Goal: Information Seeking & Learning: Find contact information

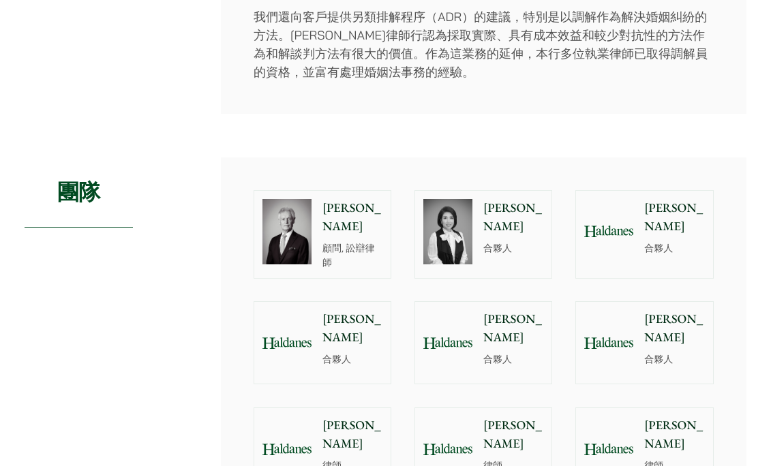
scroll to position [682, 0]
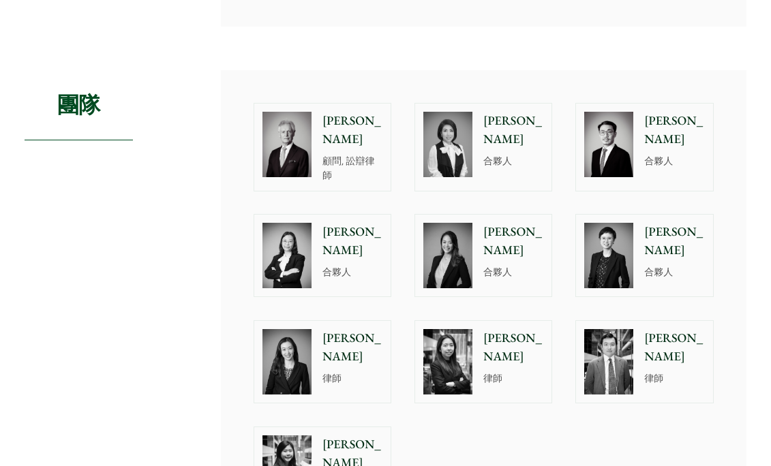
click at [614, 139] on img at bounding box center [608, 144] width 49 height 65
click at [511, 264] on div "廖綺琪 合夥人" at bounding box center [516, 256] width 71 height 82
click at [166, 302] on div "團隊" at bounding box center [112, 306] width 175 height 472
click at [659, 235] on p "沈燕" at bounding box center [674, 241] width 60 height 37
click at [298, 360] on img at bounding box center [286, 361] width 49 height 65
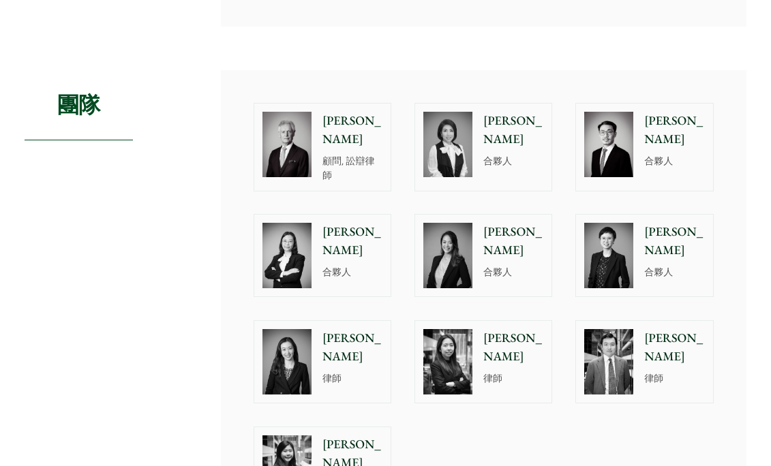
click at [423, 416] on div "鮑富 顧問, 訟辯律師 廖學思 合夥人 李偉略 合夥人 梁慧源 合夥人 廖綺琪 合夥人 沈燕 合夥人 陳美均 律師 孫穎彤 律師 周和彥 律師 崔子昕 律師" at bounding box center [483, 306] width 483 height 430
click at [492, 372] on p "律師" at bounding box center [513, 379] width 60 height 14
click at [677, 340] on p "周和彥" at bounding box center [674, 347] width 60 height 37
click at [617, 376] on img at bounding box center [608, 361] width 49 height 65
click at [522, 378] on div "孫穎彤 律師" at bounding box center [516, 362] width 71 height 82
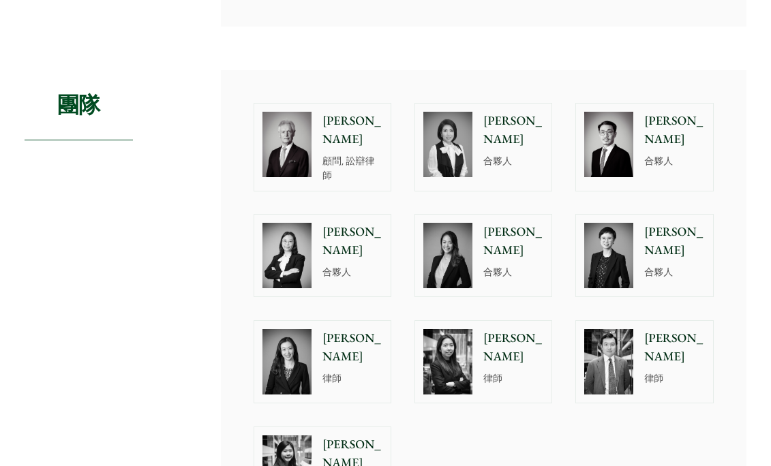
click at [354, 372] on div "陳美均 律師" at bounding box center [355, 362] width 71 height 82
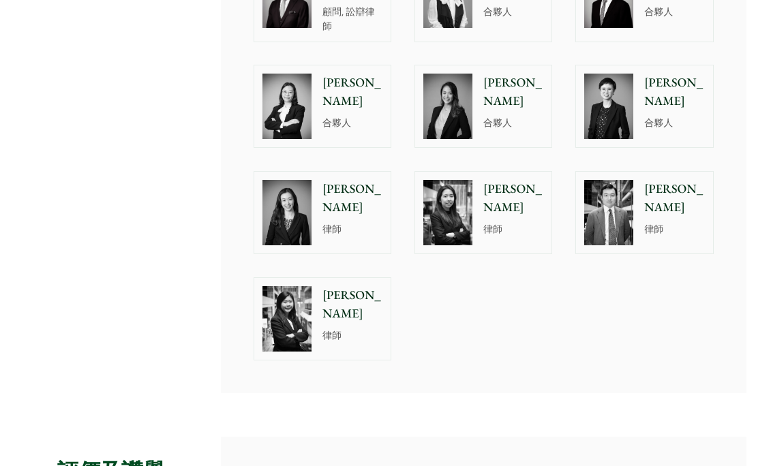
scroll to position [954, 0]
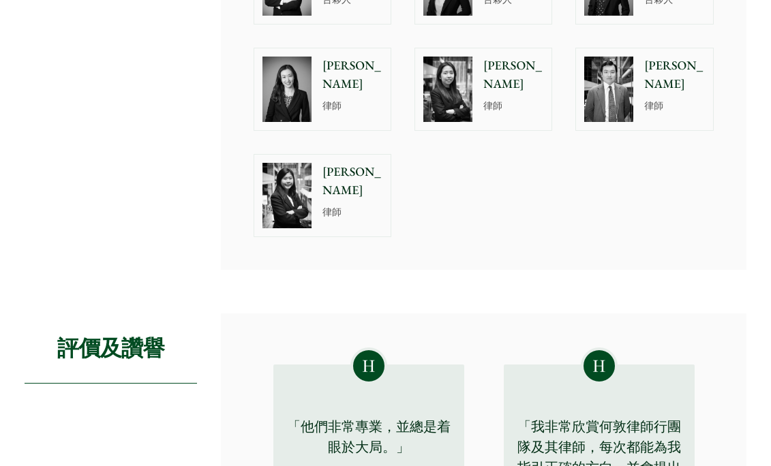
click at [342, 205] on p "律師" at bounding box center [352, 212] width 60 height 14
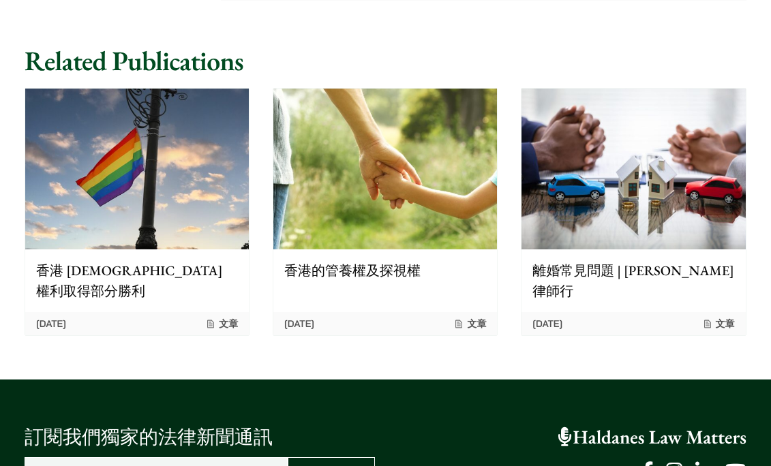
scroll to position [1704, 0]
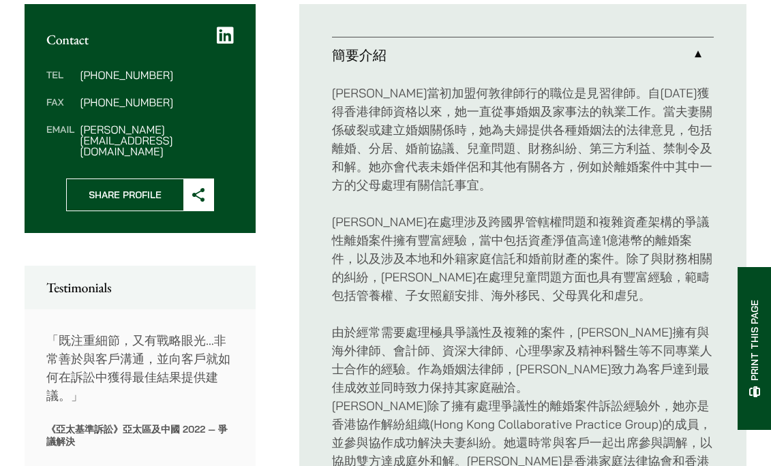
scroll to position [341, 0]
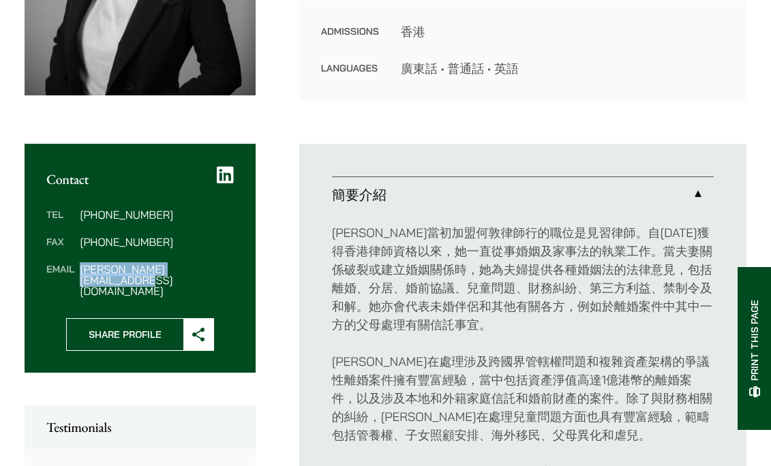
drag, startPoint x: 223, startPoint y: 275, endPoint x: 75, endPoint y: 267, distance: 148.1
click at [75, 267] on dl "Tel [PHONE_NUMBER] Fax [PHONE_NUMBER] Email [EMAIL_ADDRESS][DOMAIN_NAME]" at bounding box center [139, 252] width 187 height 87
copy dl "patricia.liu@haldanes.com"
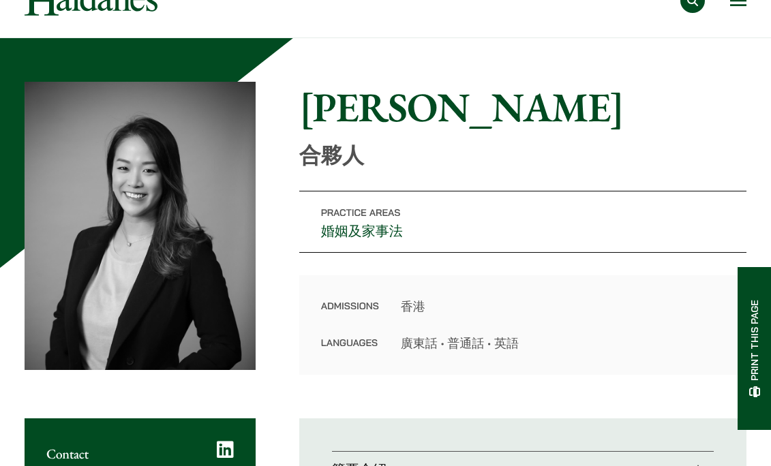
scroll to position [0, 0]
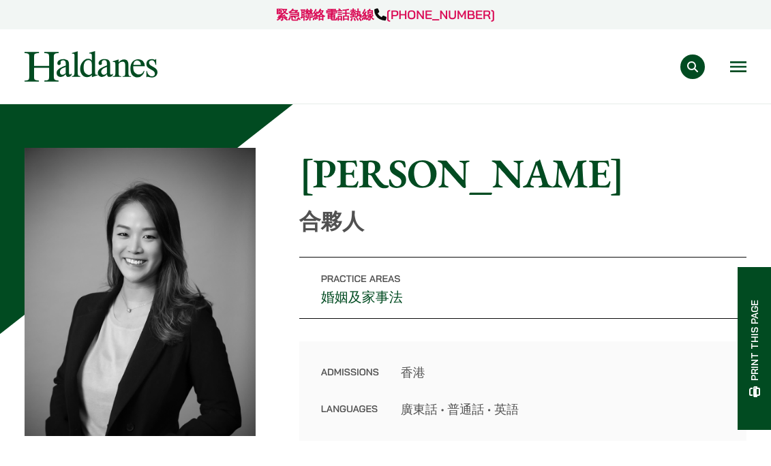
click at [138, 17] on p "緊急聯絡電話熱線 +852 9763 5524" at bounding box center [386, 14] width 722 height 18
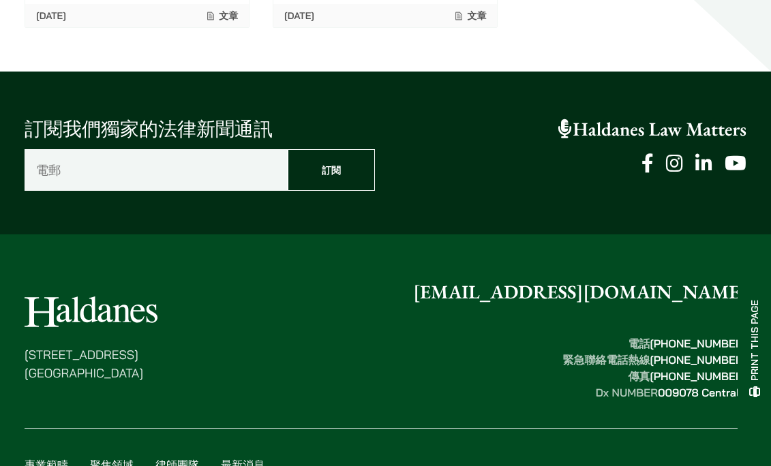
scroll to position [1766, 0]
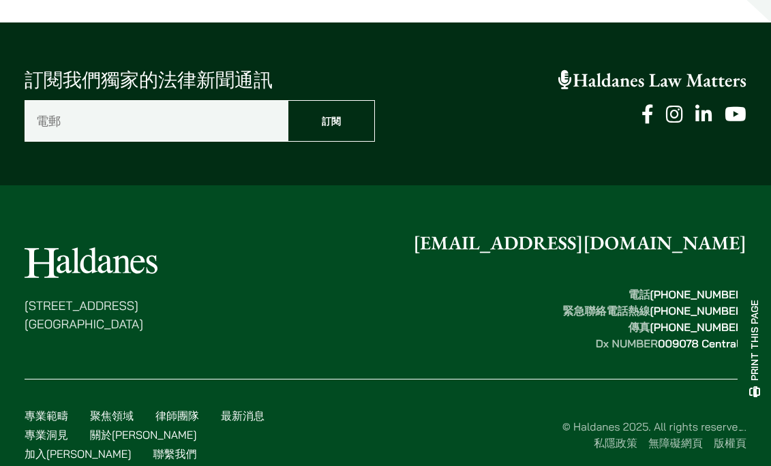
click at [196, 447] on link "聯繫我們" at bounding box center [175, 454] width 44 height 14
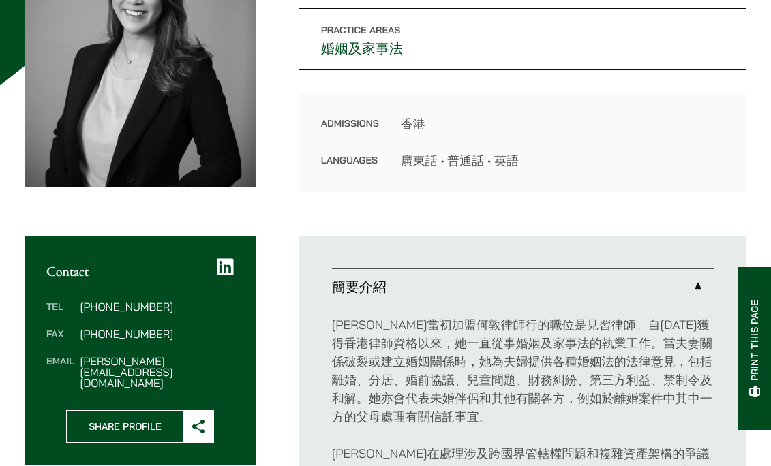
scroll to position [267, 0]
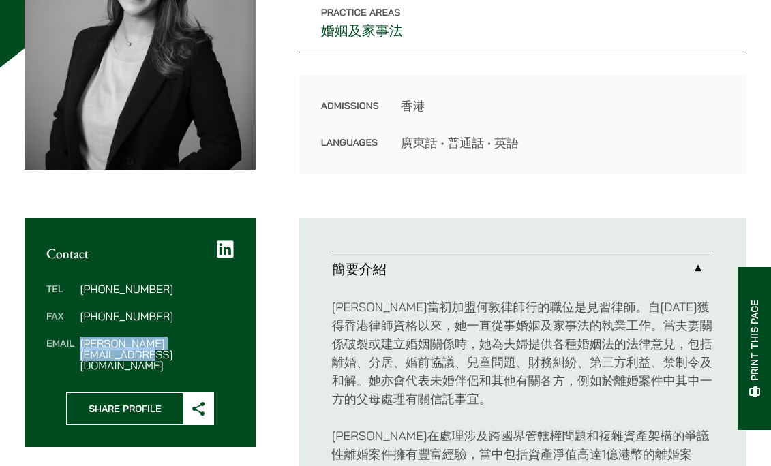
drag, startPoint x: 214, startPoint y: 342, endPoint x: 80, endPoint y: 348, distance: 134.4
click at [80, 348] on dd "patricia.liu@haldanes.com" at bounding box center [156, 354] width 153 height 33
copy dd "patricia.liu@haldanes.com"
click at [200, 305] on dl "Tel (852) 2230 2844 Fax (852) 2845 1637 Email patricia.liu@haldanes.com" at bounding box center [139, 327] width 187 height 87
drag, startPoint x: 168, startPoint y: 290, endPoint x: 109, endPoint y: 288, distance: 58.7
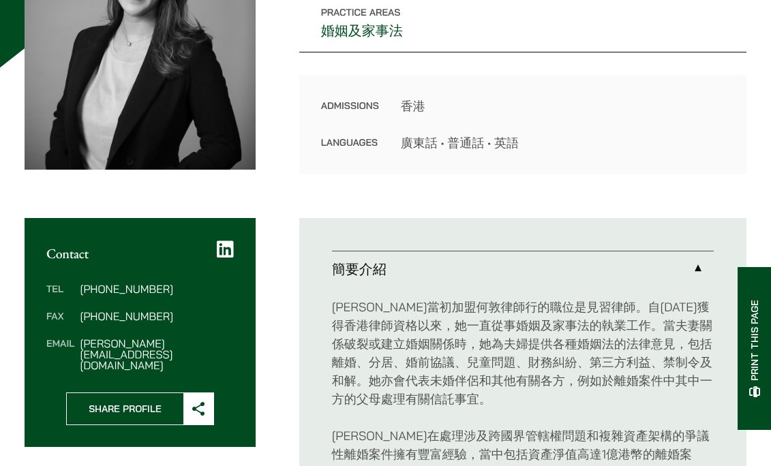
click at [109, 288] on dd "(852) 2230 2844" at bounding box center [156, 289] width 153 height 11
copy dd "2230 2844"
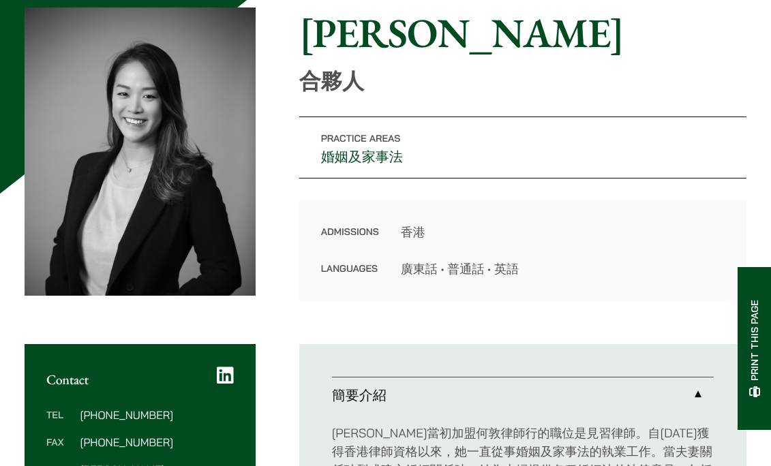
scroll to position [0, 0]
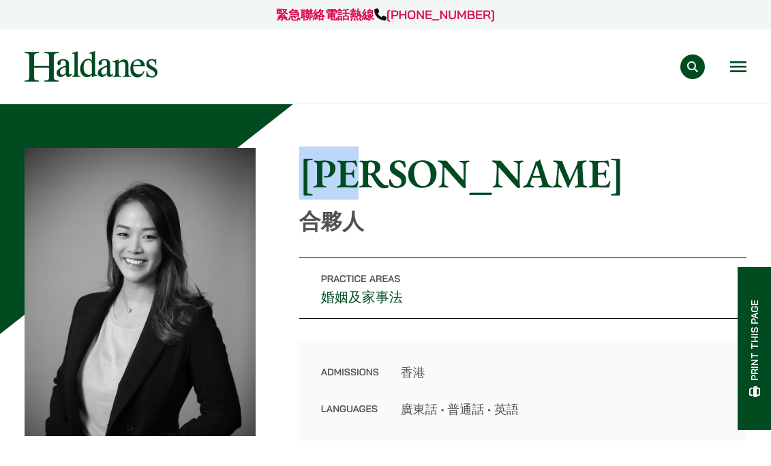
drag, startPoint x: 302, startPoint y: 164, endPoint x: 423, endPoint y: 170, distance: 120.8
click at [423, 170] on h1 "廖綺琪" at bounding box center [522, 173] width 447 height 49
copy h1 "廖綺琪"
click at [325, 363] on dt "Admissions" at bounding box center [350, 381] width 58 height 37
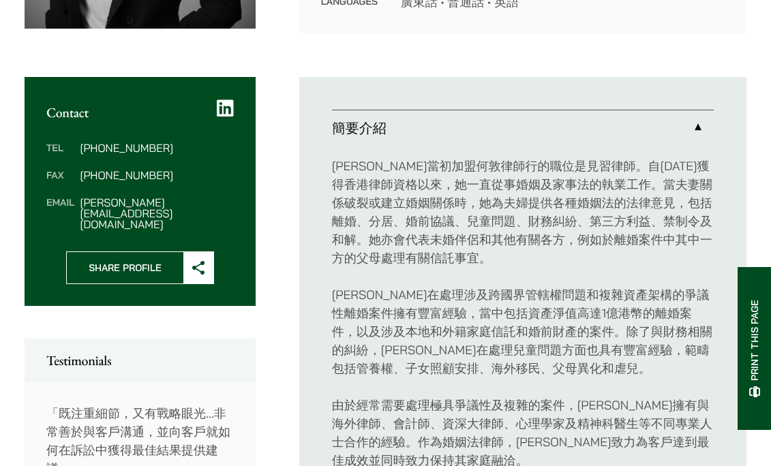
scroll to position [409, 0]
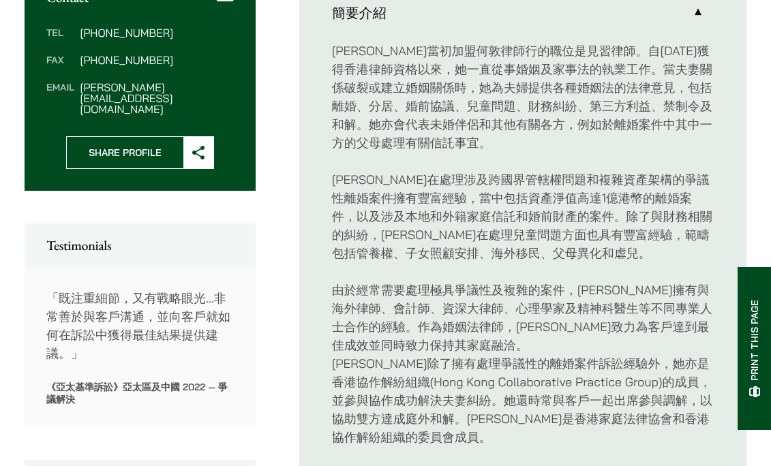
scroll to position [545, 0]
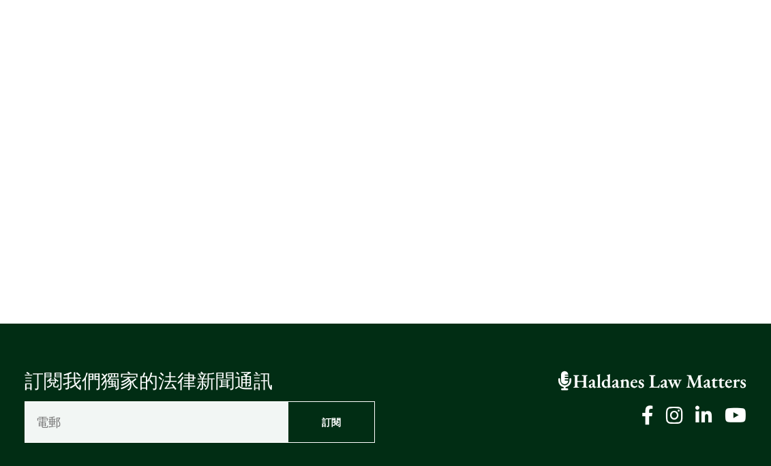
scroll to position [1023, 0]
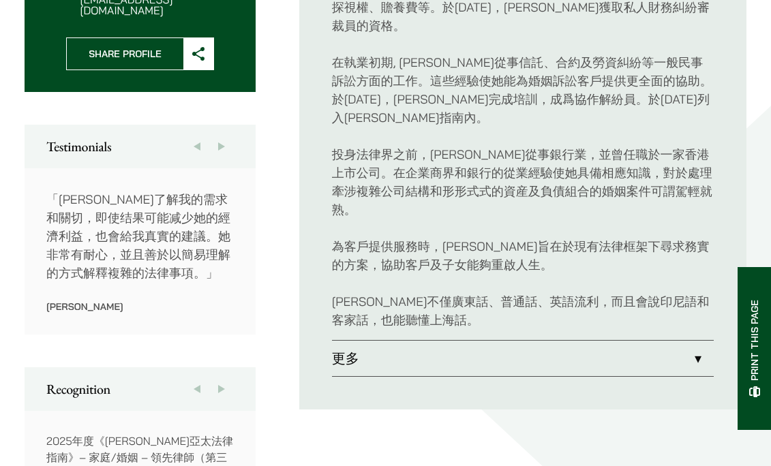
scroll to position [818, 0]
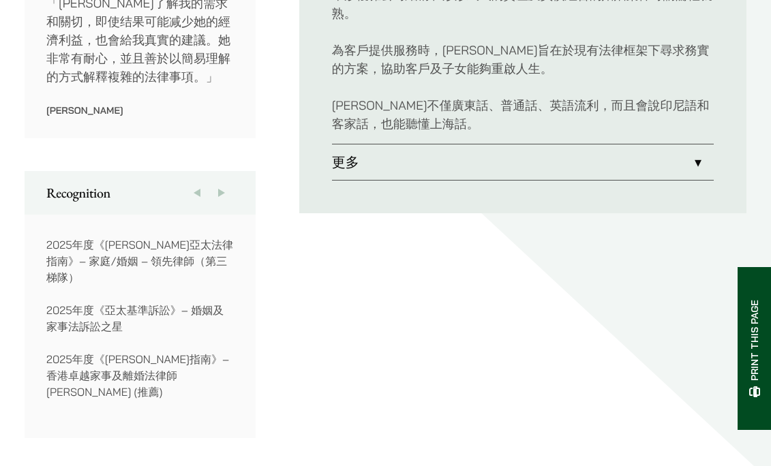
click at [605, 145] on link "更多" at bounding box center [523, 162] width 382 height 35
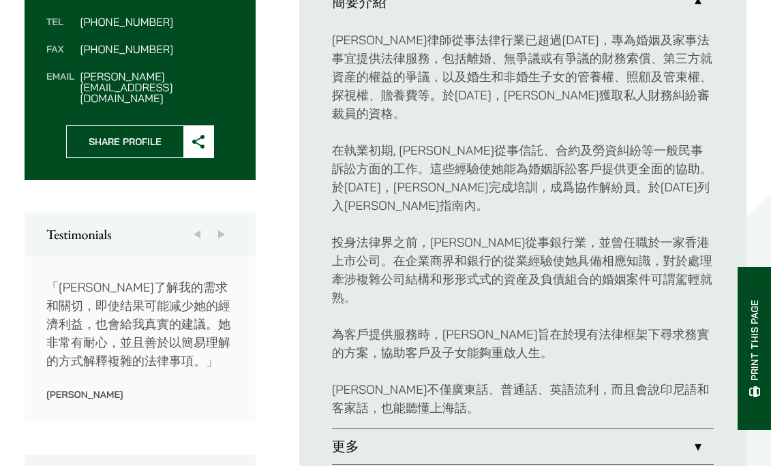
scroll to position [553, 0]
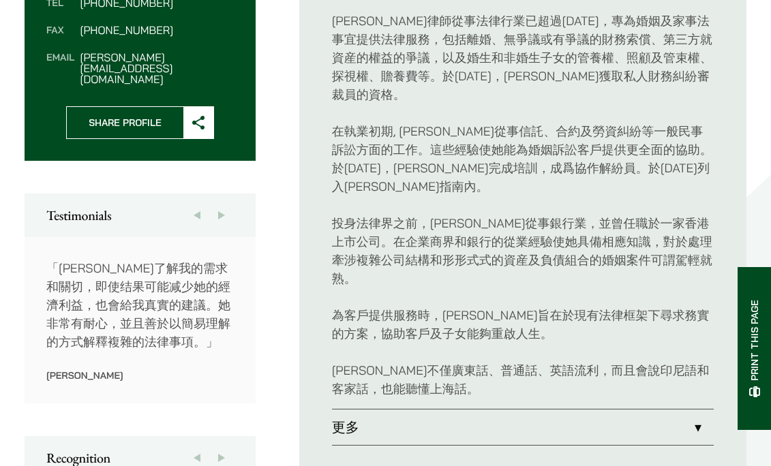
click at [699, 410] on link "更多" at bounding box center [523, 427] width 382 height 35
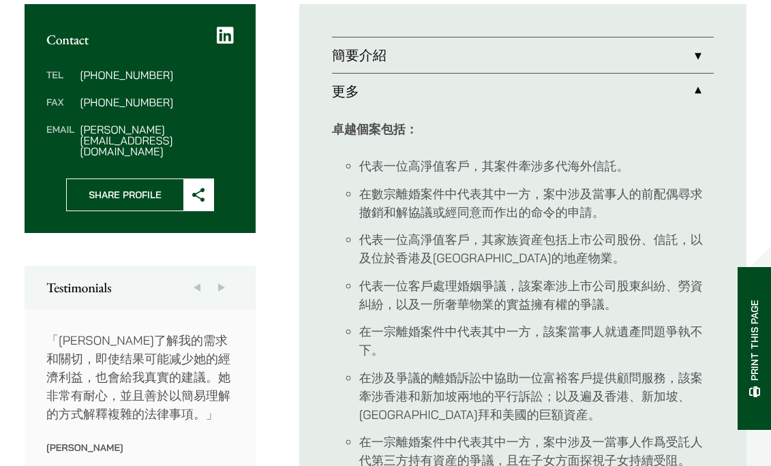
scroll to position [485, 0]
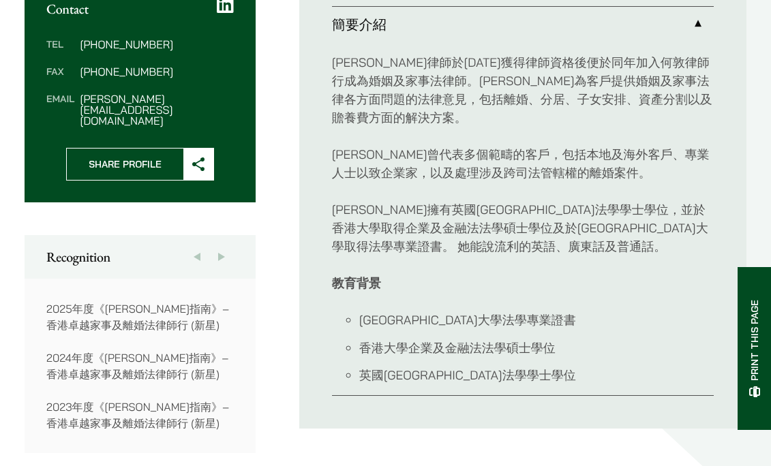
scroll to position [409, 0]
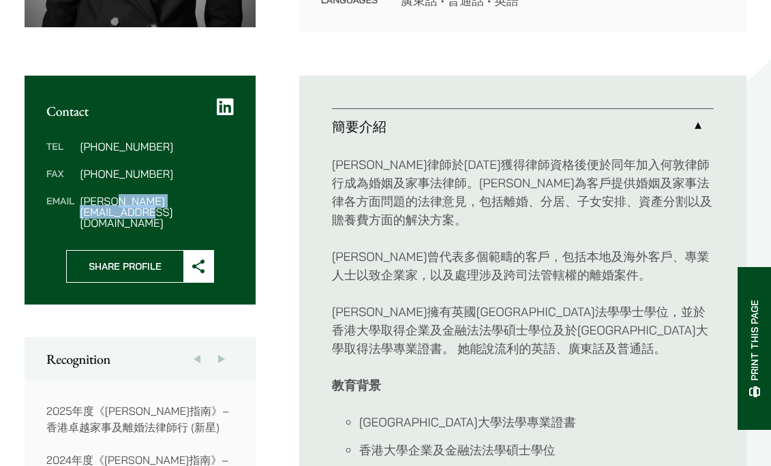
drag, startPoint x: 224, startPoint y: 198, endPoint x: 108, endPoint y: 202, distance: 115.3
click at [108, 202] on dd "shirley.chan@haldanes.com" at bounding box center [156, 212] width 153 height 33
drag, startPoint x: 220, startPoint y: 201, endPoint x: 79, endPoint y: 203, distance: 141.1
click at [79, 203] on dl "Tel (852) 2230 2844 Fax (852) 2845 1637 Email shirley.chan@haldanes.com" at bounding box center [139, 184] width 187 height 87
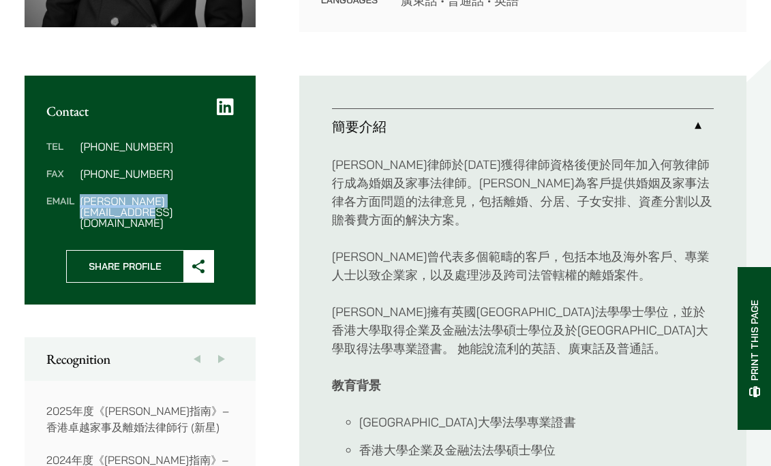
copy dd "[PERSON_NAME][EMAIL_ADDRESS][DOMAIN_NAME]"
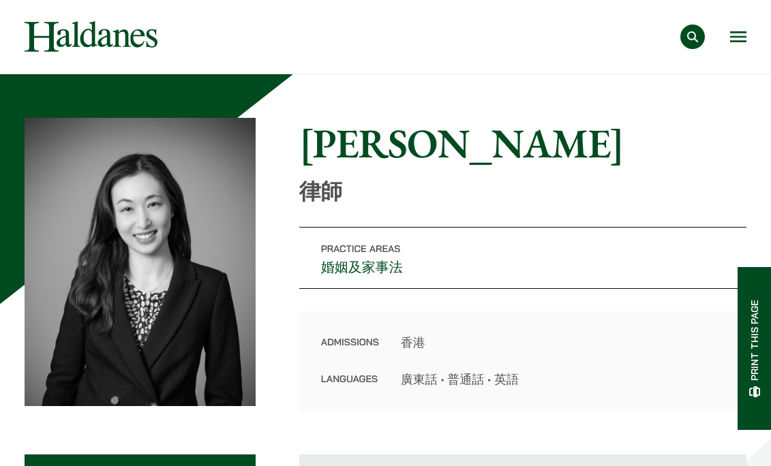
scroll to position [0, 0]
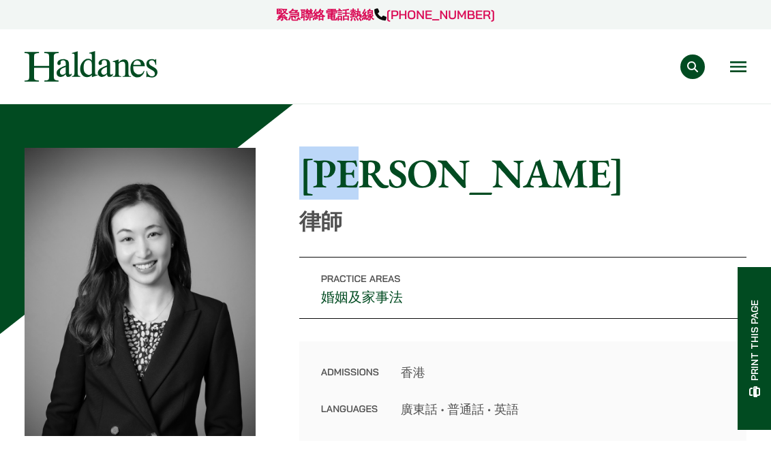
drag, startPoint x: 306, startPoint y: 168, endPoint x: 450, endPoint y: 176, distance: 144.0
click at [450, 176] on h1 "陳美均" at bounding box center [522, 173] width 447 height 49
copy h1 "陳美均"
click at [425, 344] on div "Admissions 香港 Languages 廣東話 • 普通話 • 英語" at bounding box center [522, 392] width 447 height 100
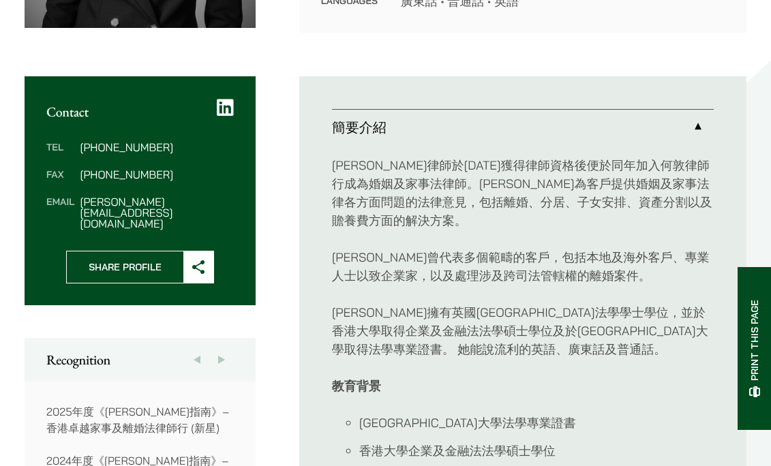
scroll to position [409, 0]
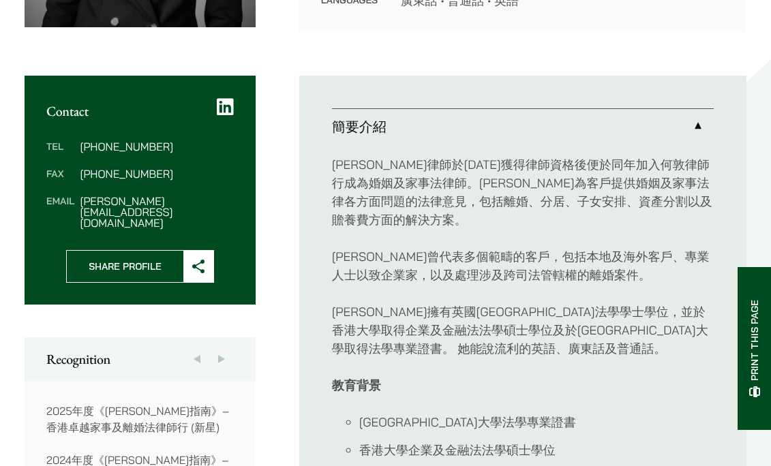
drag, startPoint x: 163, startPoint y: 149, endPoint x: 111, endPoint y: 149, distance: 51.8
click at [111, 149] on dd "[PHONE_NUMBER]" at bounding box center [156, 146] width 153 height 11
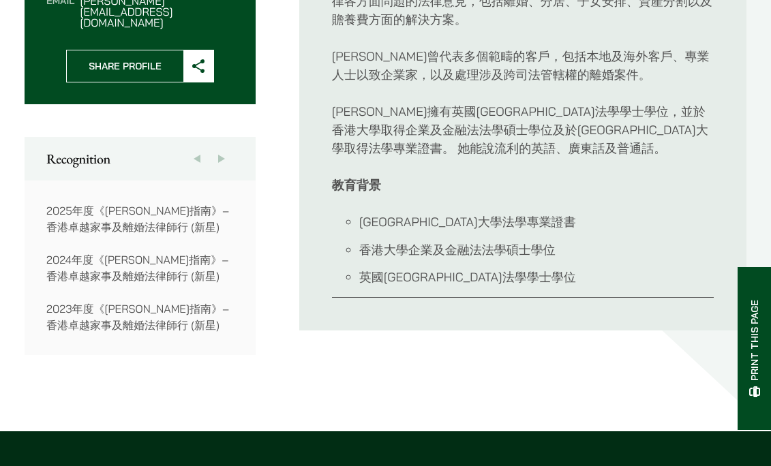
scroll to position [614, 0]
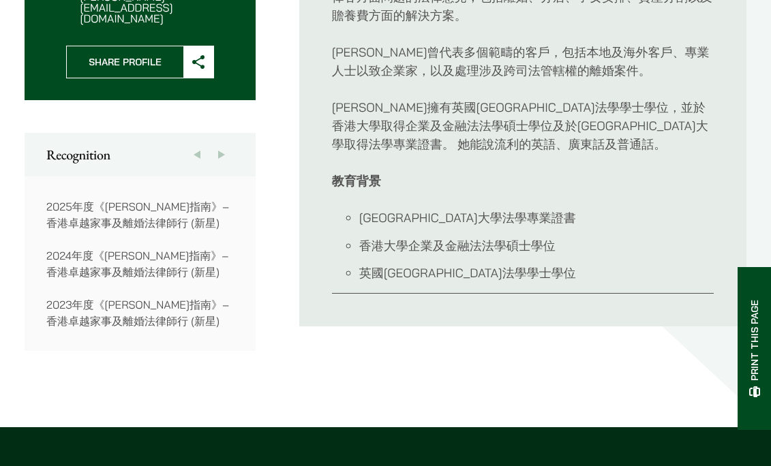
click at [279, 340] on div "Contact Tel (852) 2230 2844 Fax (852) 2845 1637 Email shirley.chan@haldanes.com…" at bounding box center [386, 127] width 722 height 513
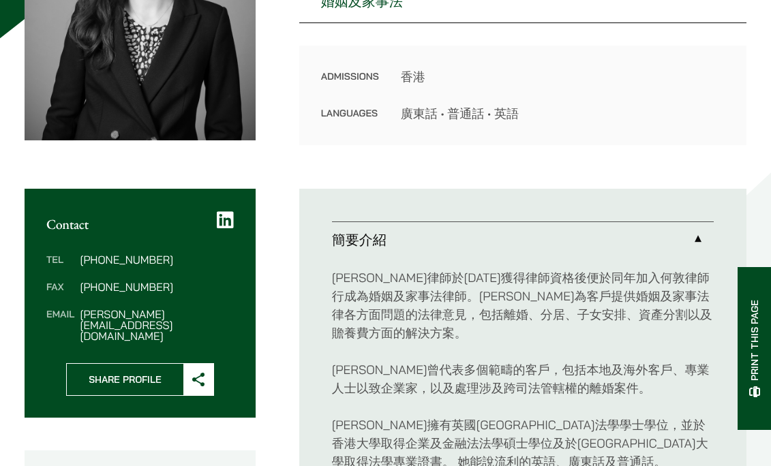
scroll to position [341, 0]
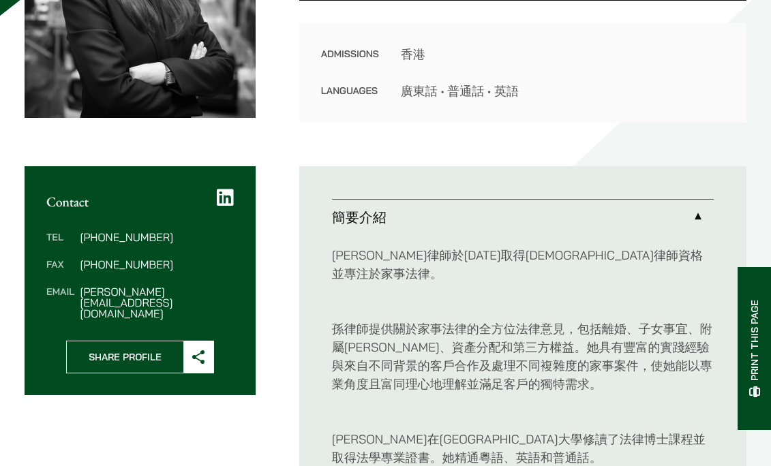
scroll to position [341, 0]
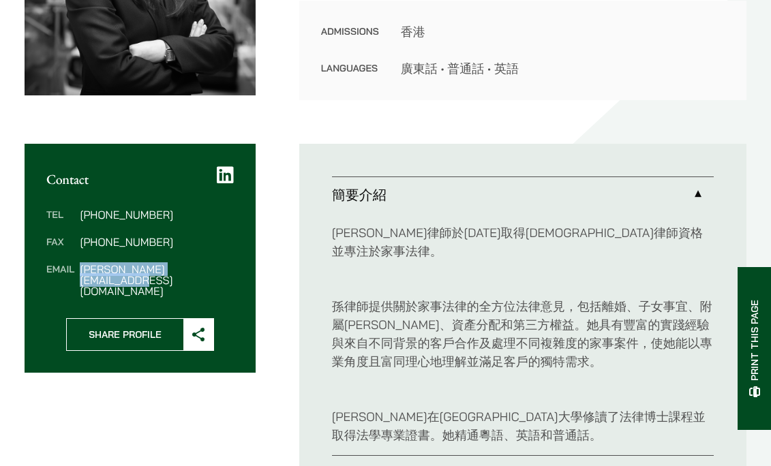
drag, startPoint x: 221, startPoint y: 267, endPoint x: 75, endPoint y: 273, distance: 146.0
click at [75, 273] on dl "Tel (852) 2230 2845 Fax (852) 2845 1637 Email alvina.suen@haldanes.com" at bounding box center [139, 252] width 187 height 87
copy dl "[PERSON_NAME][EMAIL_ADDRESS][DOMAIN_NAME]"
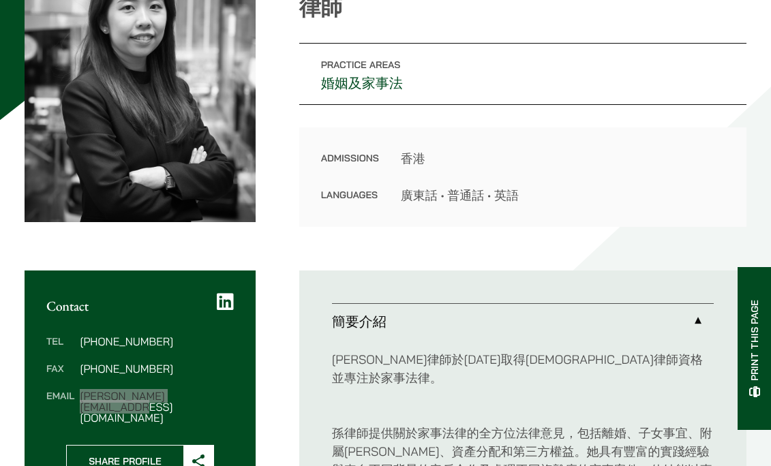
scroll to position [68, 0]
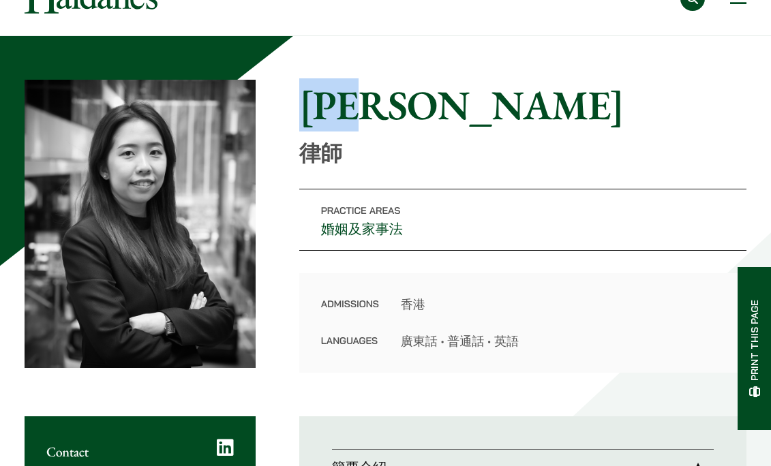
drag, startPoint x: 306, startPoint y: 101, endPoint x: 410, endPoint y: 102, distance: 103.6
click at [410, 102] on h1 "孫穎彤" at bounding box center [522, 104] width 447 height 49
copy h1 "孫穎彤"
click at [295, 170] on div "Home » Lawyers » 孫穎彤 孫穎彤 律師 Practice Areas 婚姻及家事法 Admissions 香港 Languages 廣東話 •…" at bounding box center [386, 226] width 722 height 293
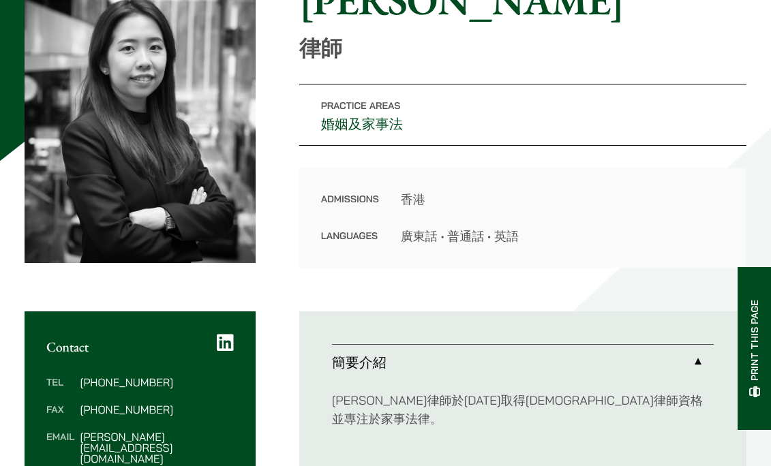
scroll to position [273, 0]
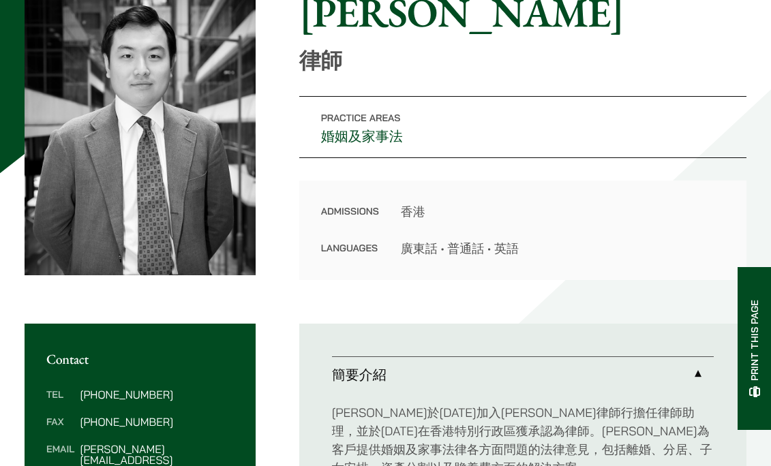
scroll to position [136, 0]
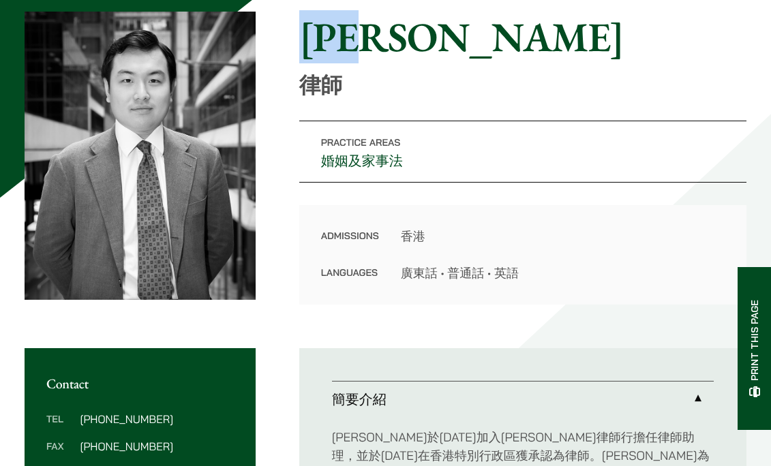
drag, startPoint x: 307, startPoint y: 37, endPoint x: 403, endPoint y: 29, distance: 95.7
click at [403, 29] on h1 "[PERSON_NAME]" at bounding box center [522, 36] width 447 height 49
copy h1 "[PERSON_NAME]"
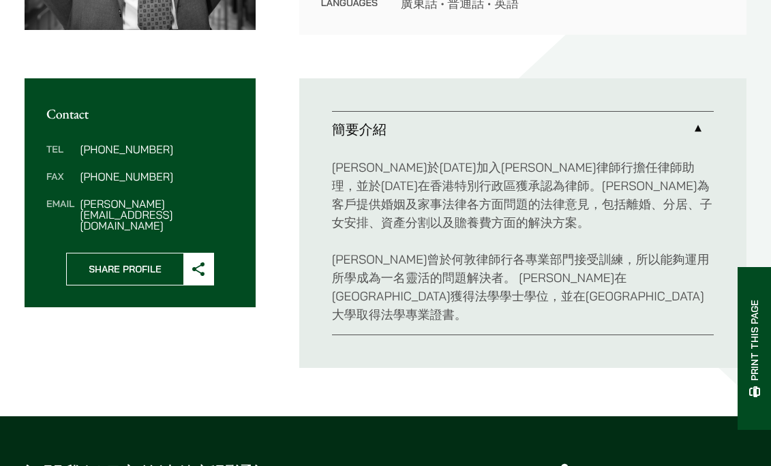
scroll to position [409, 0]
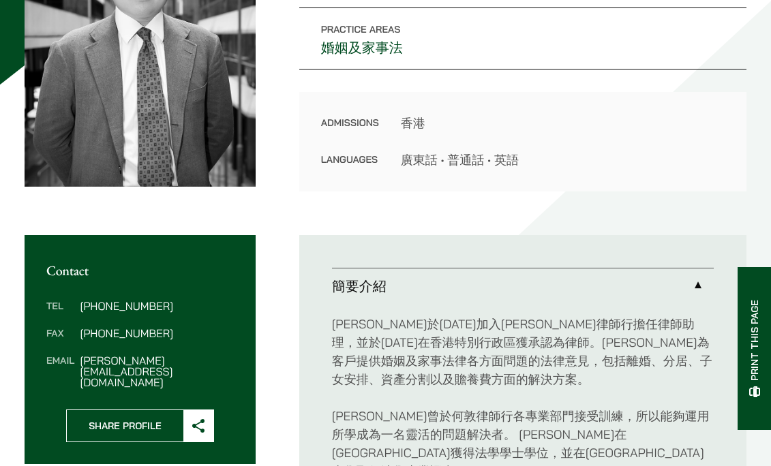
scroll to position [273, 0]
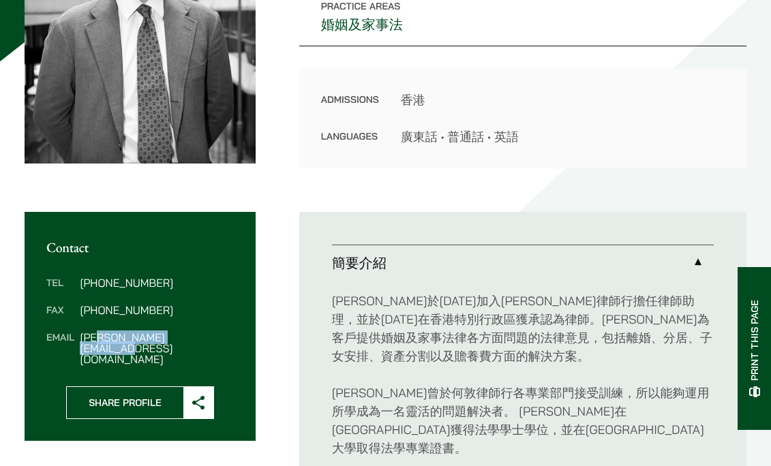
drag, startPoint x: 213, startPoint y: 339, endPoint x: 96, endPoint y: 339, distance: 117.3
click at [96, 339] on dd "[PERSON_NAME][EMAIL_ADDRESS][DOMAIN_NAME]" at bounding box center [156, 348] width 153 height 33
copy dd "[EMAIL_ADDRESS][DOMAIN_NAME]"
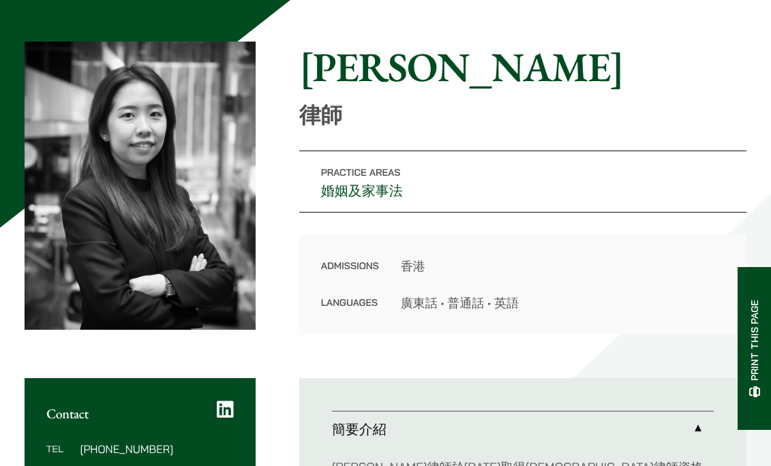
scroll to position [341, 0]
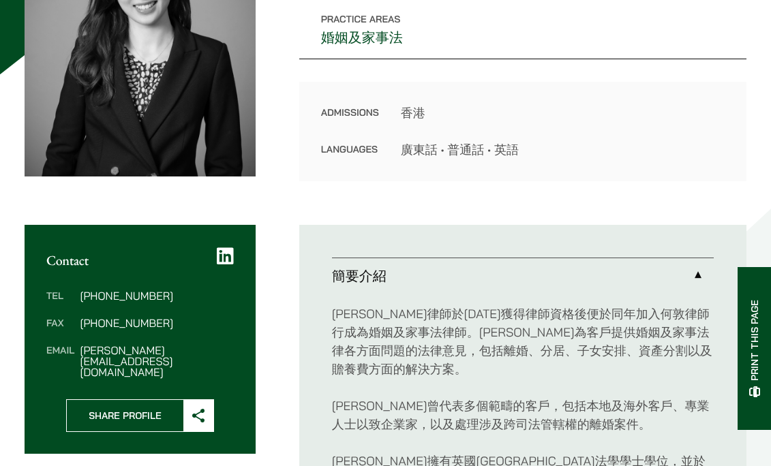
scroll to position [341, 0]
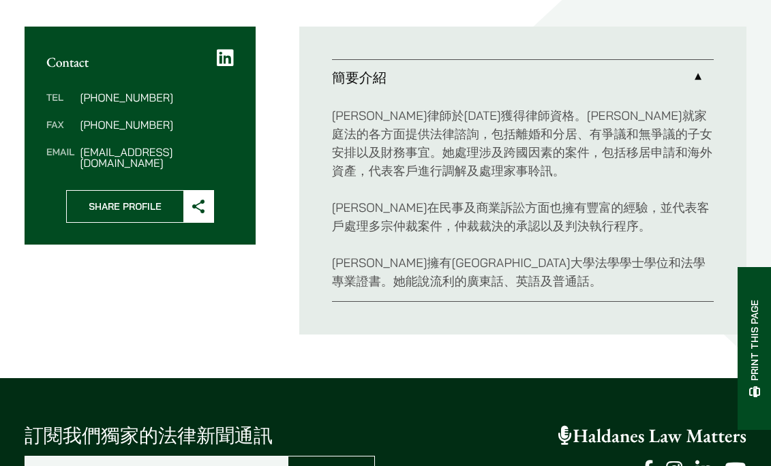
scroll to position [477, 0]
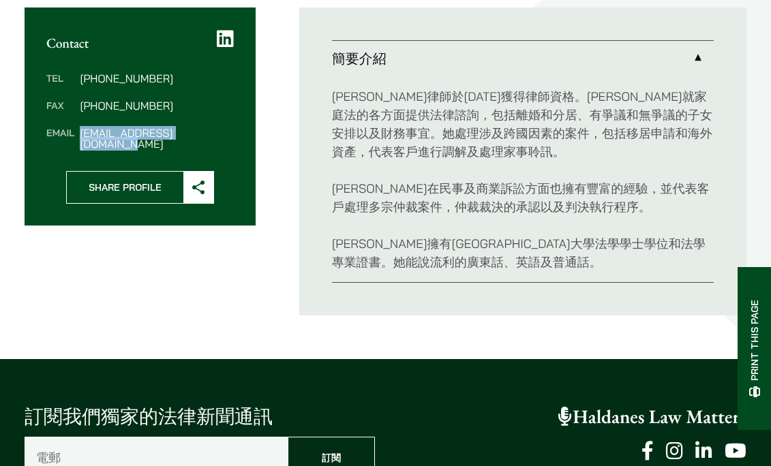
drag, startPoint x: 220, startPoint y: 135, endPoint x: 82, endPoint y: 131, distance: 138.5
click at [82, 131] on dd "[EMAIL_ADDRESS][DOMAIN_NAME]" at bounding box center [156, 138] width 153 height 22
copy dd "[EMAIL_ADDRESS][DOMAIN_NAME]"
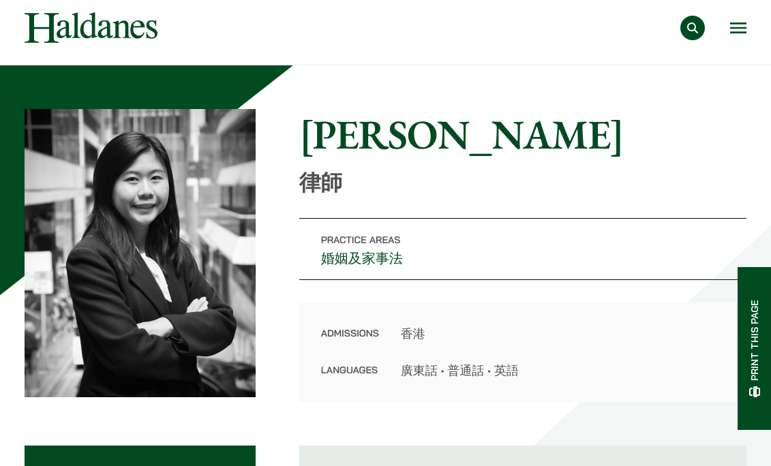
scroll to position [0, 0]
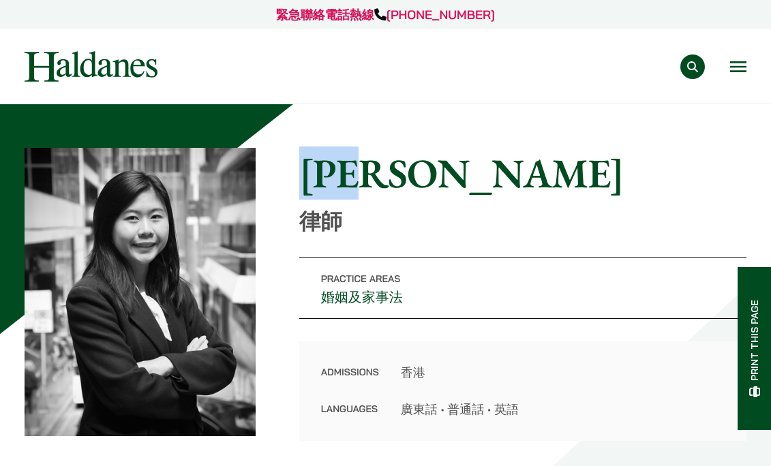
drag, startPoint x: 308, startPoint y: 177, endPoint x: 428, endPoint y: 175, distance: 120.0
click at [428, 175] on h1 "[PERSON_NAME]" at bounding box center [522, 173] width 447 height 49
copy h1 "[PERSON_NAME]"
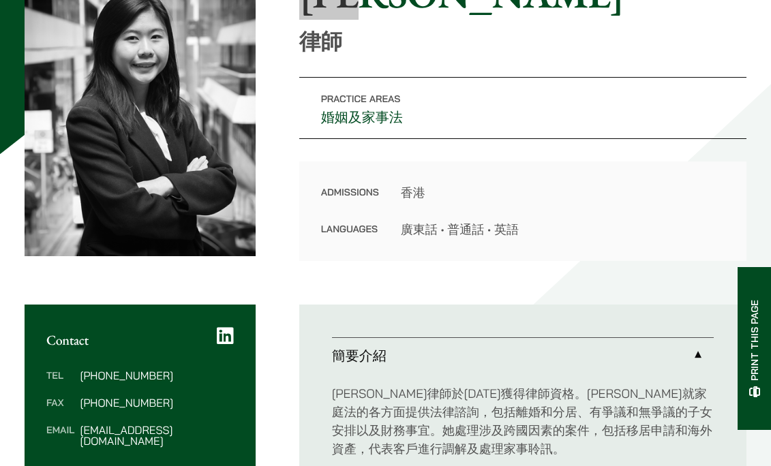
scroll to position [205, 0]
